Goal: Task Accomplishment & Management: Manage account settings

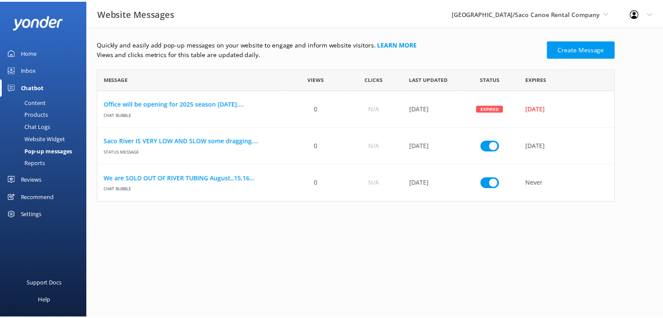
scroll to position [127, 516]
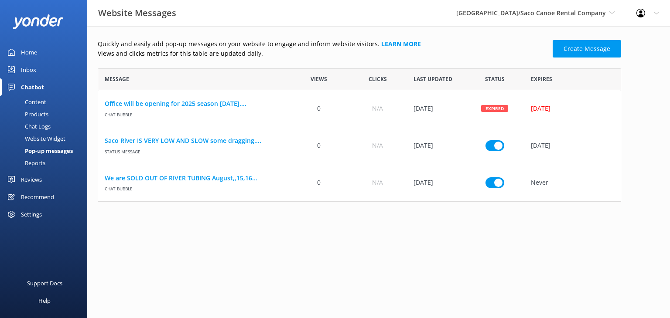
click at [31, 45] on div "Home" at bounding box center [29, 52] width 16 height 17
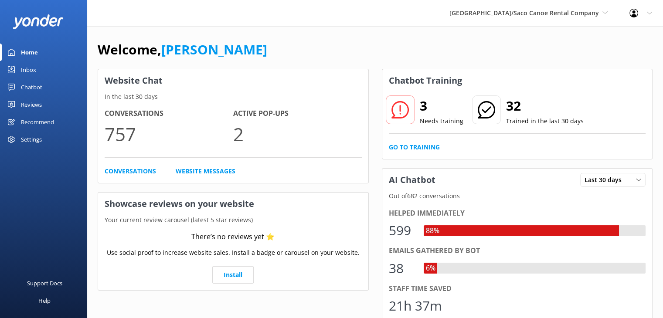
click at [30, 69] on div "Inbox" at bounding box center [28, 69] width 15 height 17
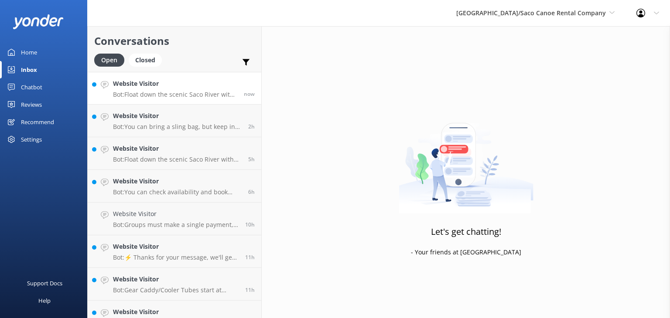
click at [181, 95] on p "Bot: Float down the scenic Saco River with our tubing trips! Check out rates an…" at bounding box center [175, 95] width 124 height 8
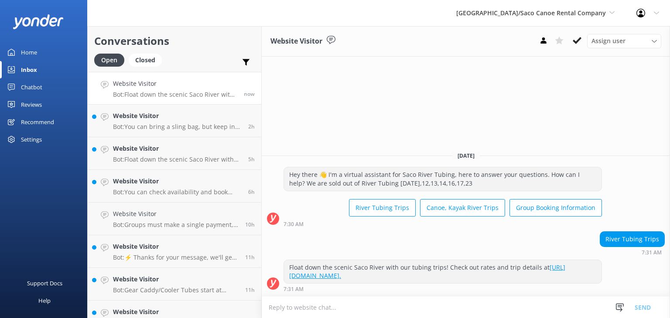
click at [431, 183] on div "Hey there 👋 I'm a virtual assistant for Saco River Tubing, here to answer your …" at bounding box center [442, 178] width 317 height 23
click at [32, 85] on div "Chatbot" at bounding box center [31, 86] width 21 height 17
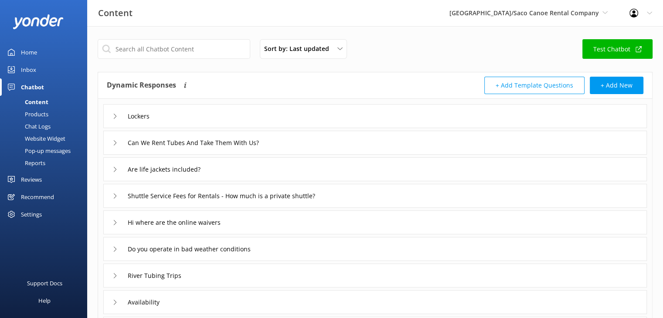
click at [44, 137] on div "Website Widget" at bounding box center [35, 139] width 60 height 12
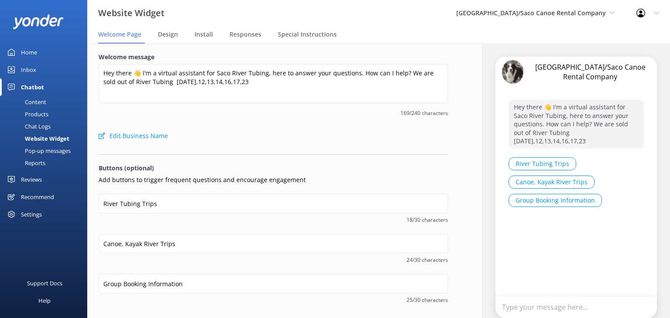
click at [532, 136] on p "Hey there 👋 I'm a virtual assistant for Saco River Tubing, here to answer your …" at bounding box center [576, 124] width 135 height 49
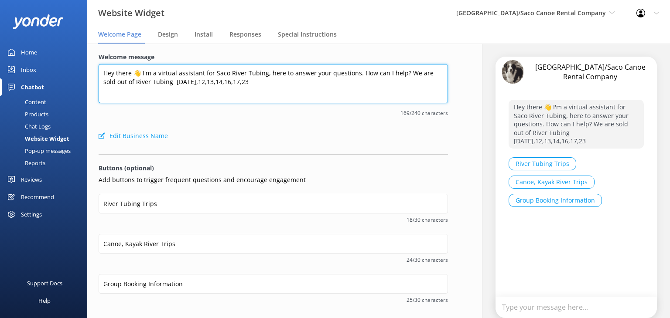
click at [234, 83] on textarea "Hey there 👋 I'm a virtual assistant for Saco River Tubing, here to answer your …" at bounding box center [273, 83] width 349 height 39
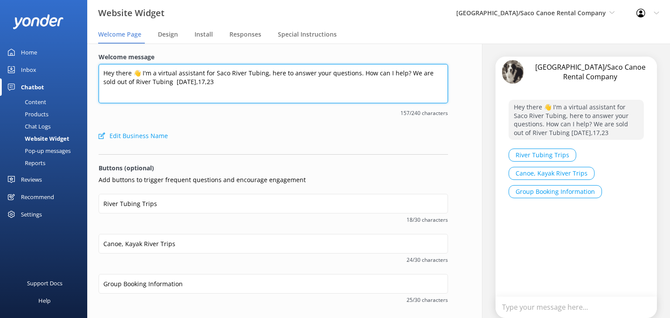
click at [227, 83] on textarea "Hey there 👋 I'm a virtual assistant for Saco River Tubing, here to answer your …" at bounding box center [273, 83] width 349 height 39
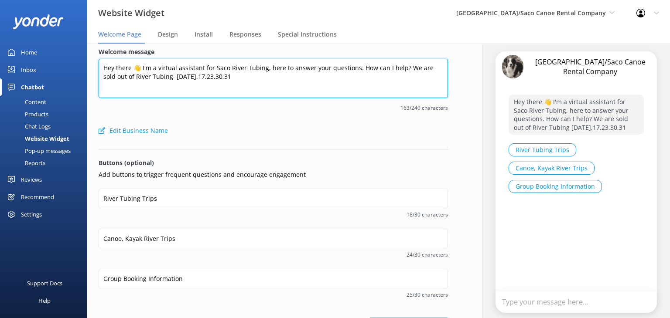
scroll to position [58, 0]
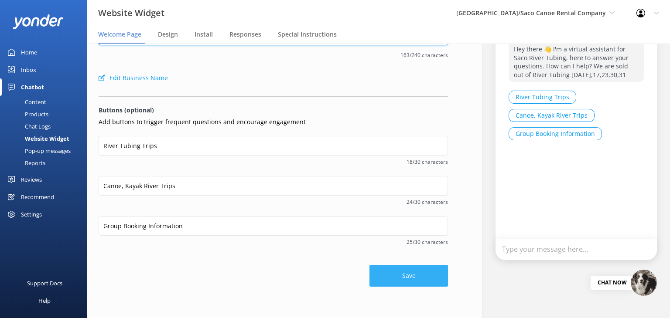
type textarea "Hey there 👋 I'm a virtual assistant for Saco River Tubing, here to answer your …"
click at [393, 269] on button "Save" at bounding box center [408, 276] width 78 height 22
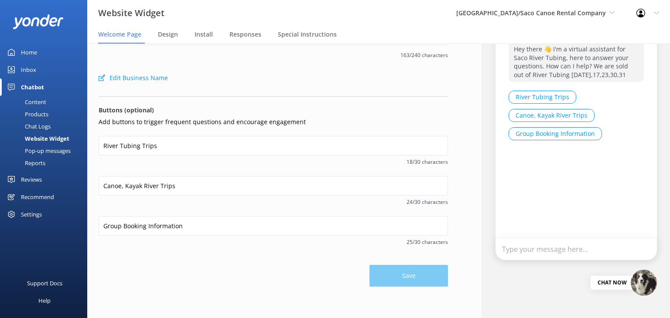
click at [29, 68] on div "Inbox" at bounding box center [28, 69] width 15 height 17
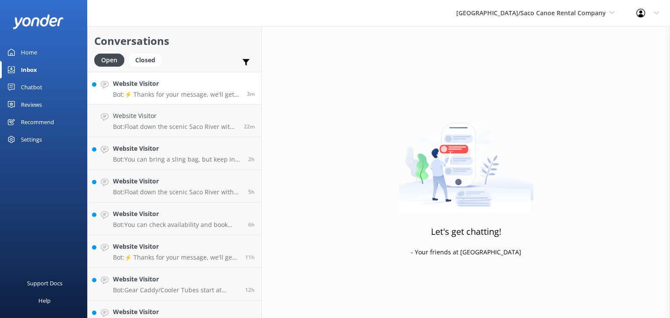
click at [202, 89] on div "Website Visitor Bot: ⚡ Thanks for your message, we'll get back to you as soon a…" at bounding box center [176, 88] width 127 height 19
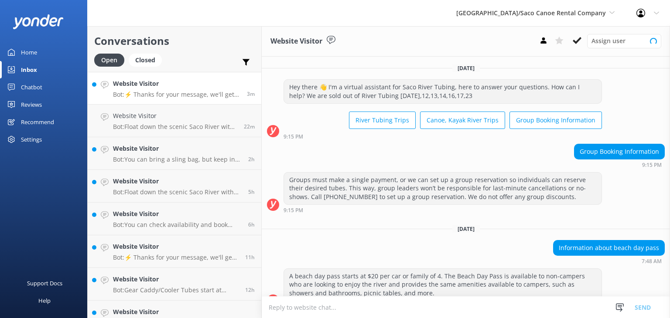
scroll to position [98, 0]
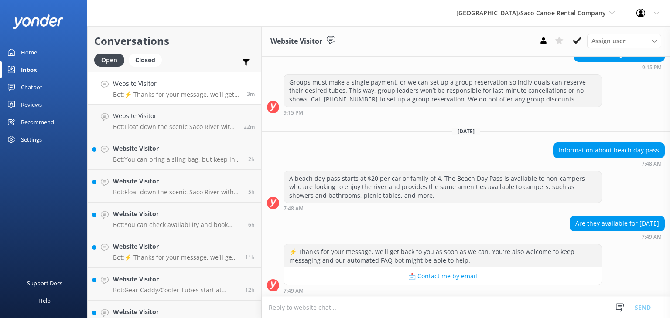
click at [308, 306] on textarea at bounding box center [466, 307] width 408 height 21
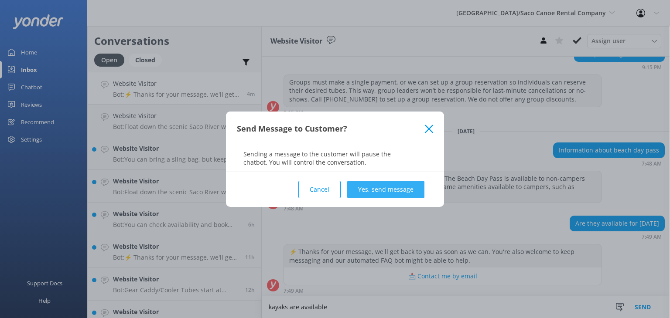
type textarea "kayaks are available"
click at [389, 188] on button "Yes, send message" at bounding box center [385, 189] width 77 height 17
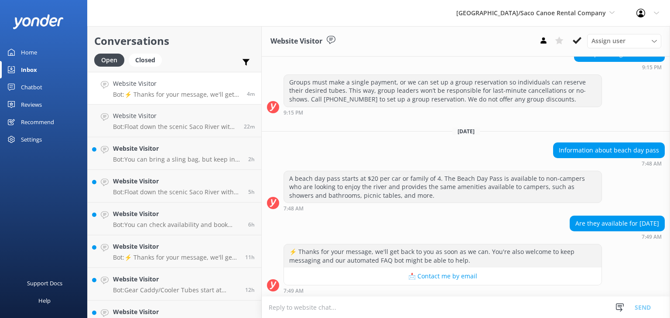
scroll to position [154, 0]
